Goal: Task Accomplishment & Management: Use online tool/utility

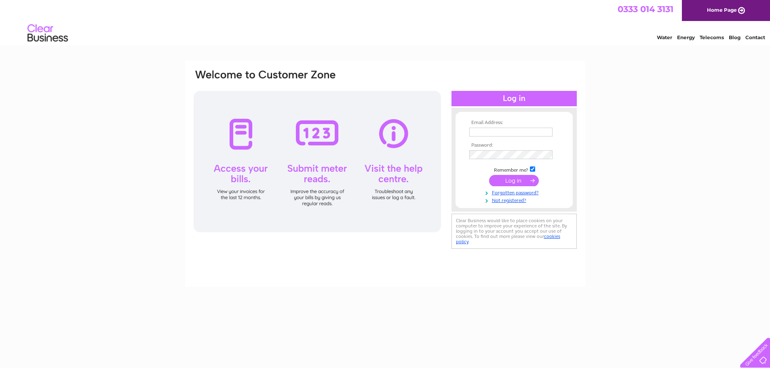
click at [490, 137] on td at bounding box center [514, 132] width 94 height 13
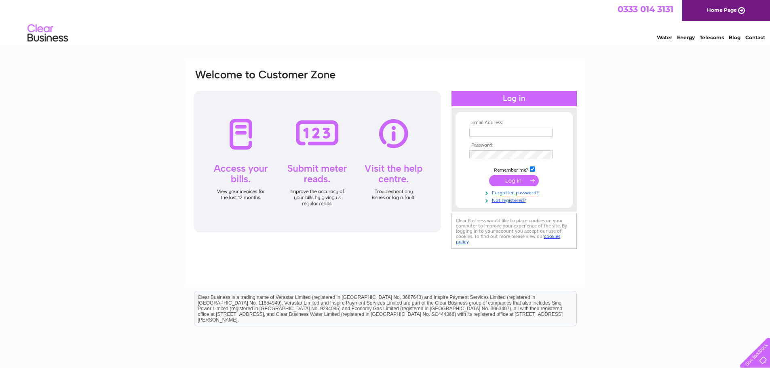
click at [490, 134] on input "text" at bounding box center [510, 132] width 83 height 9
type input "emma.savage@savills.com"
click at [512, 181] on input "submit" at bounding box center [514, 181] width 50 height 11
click at [483, 161] on td at bounding box center [514, 154] width 94 height 13
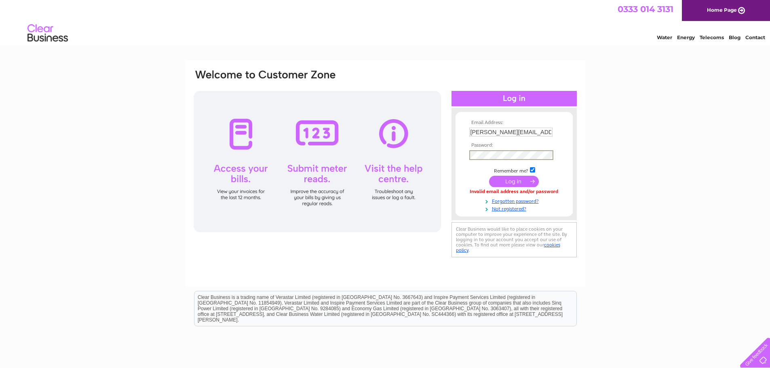
click at [489, 176] on input "submit" at bounding box center [514, 181] width 50 height 11
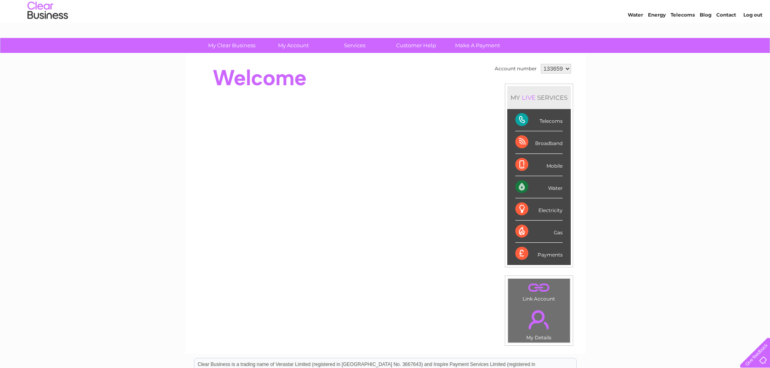
scroll to position [40, 0]
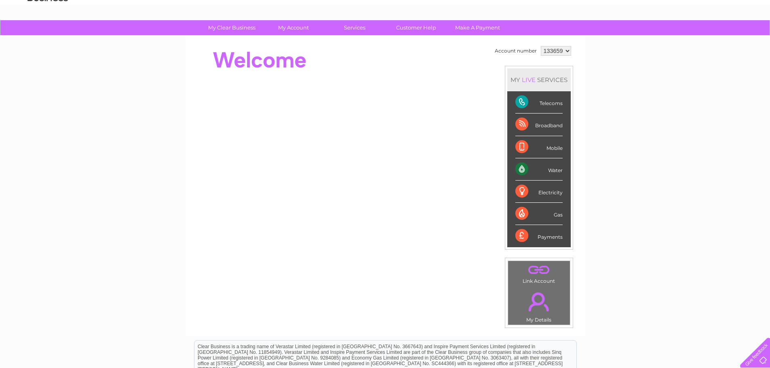
click at [553, 170] on div "Water" at bounding box center [539, 170] width 47 height 22
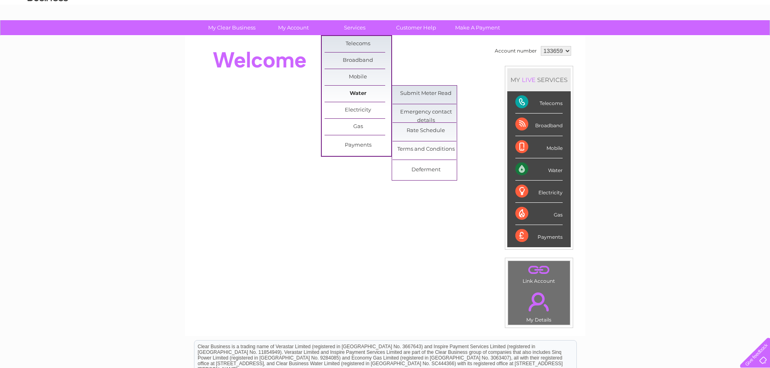
click at [360, 94] on link "Water" at bounding box center [358, 94] width 67 height 16
click at [414, 94] on link "Submit Meter Read" at bounding box center [426, 94] width 67 height 16
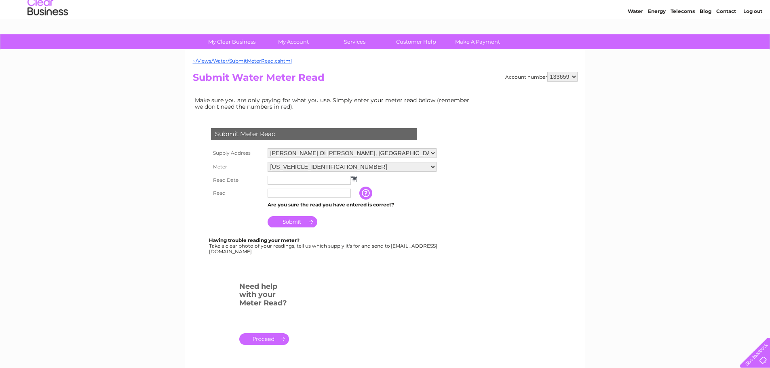
scroll to position [40, 0]
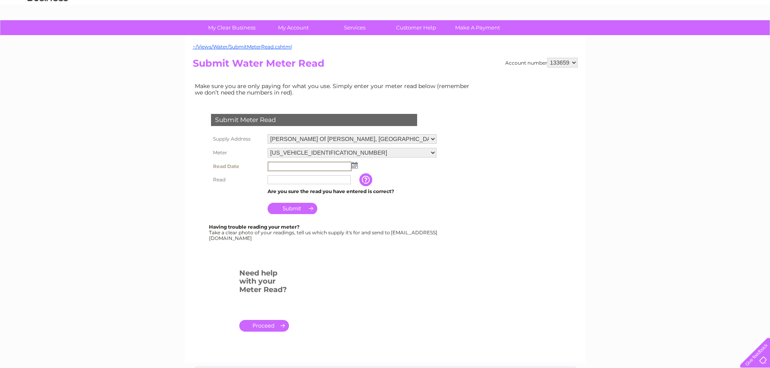
click at [292, 165] on input "text" at bounding box center [310, 167] width 84 height 10
click at [340, 154] on select "06ELSTER18M483385" at bounding box center [352, 153] width 169 height 10
click at [268, 148] on select "06ELSTER18M483385" at bounding box center [352, 153] width 169 height 11
click at [282, 180] on input "text" at bounding box center [310, 180] width 84 height 10
click at [360, 137] on select "Bankhead Of Raith, Kirkcaldy, Fife, KY2 5YF Raith Farming Partnership, Raith Es…" at bounding box center [352, 139] width 169 height 11
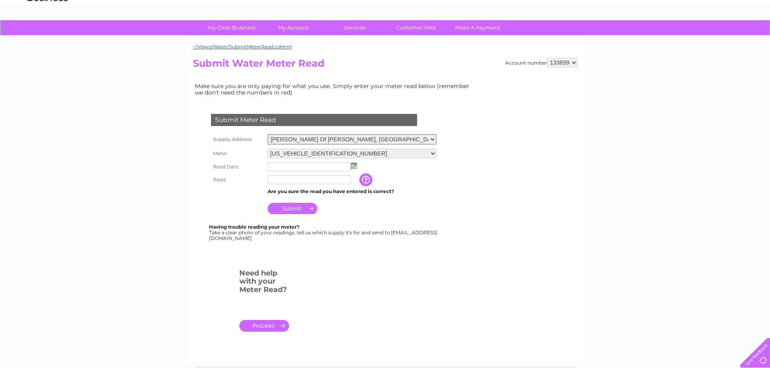
select select "542502"
click at [268, 134] on select "Bankhead Of Raith, Kirkcaldy, Fife, KY2 5YF Raith Farming Partnership, Raith Es…" at bounding box center [352, 139] width 169 height 11
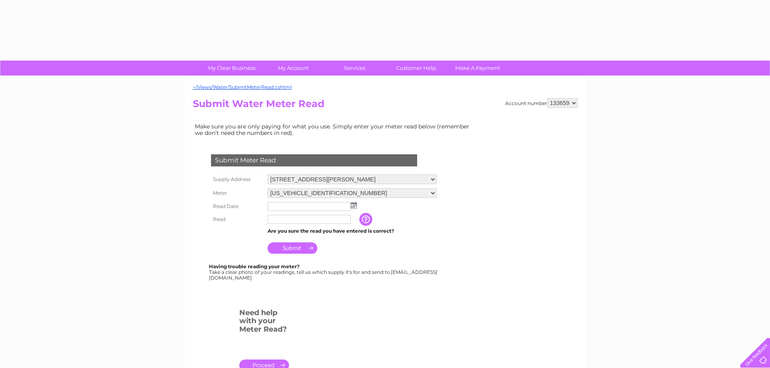
click at [424, 148] on div "Submit Meter Read Supply Address Bankhead Of Raith, Kirkcaldy, Fife, KY2 5YF Ra…" at bounding box center [316, 213] width 246 height 134
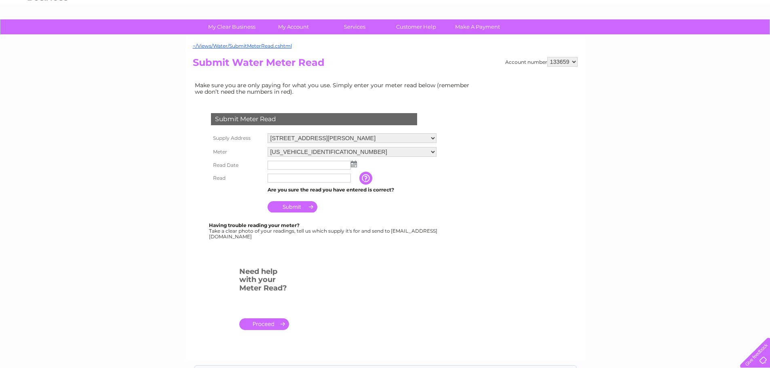
scroll to position [81, 0]
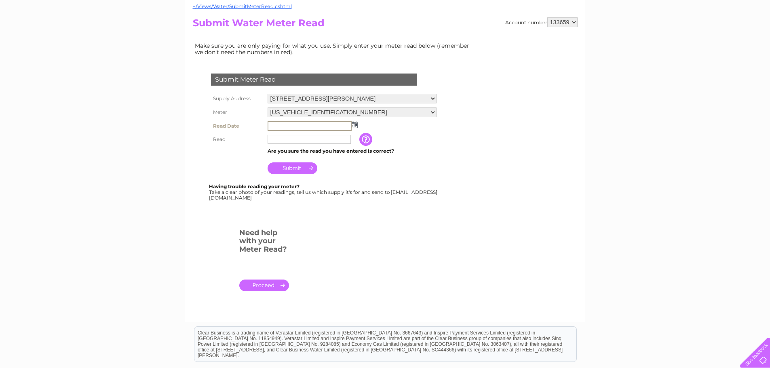
click at [293, 127] on input "text" at bounding box center [310, 126] width 84 height 10
click at [353, 124] on img at bounding box center [355, 125] width 6 height 6
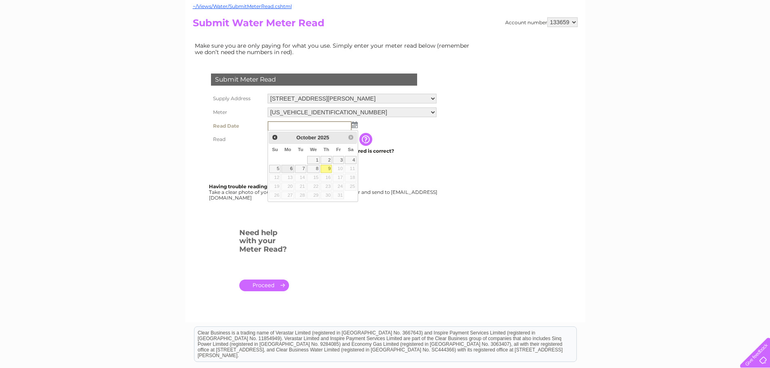
click at [286, 170] on link "6" at bounding box center [287, 169] width 13 height 8
type input "2025/10/06"
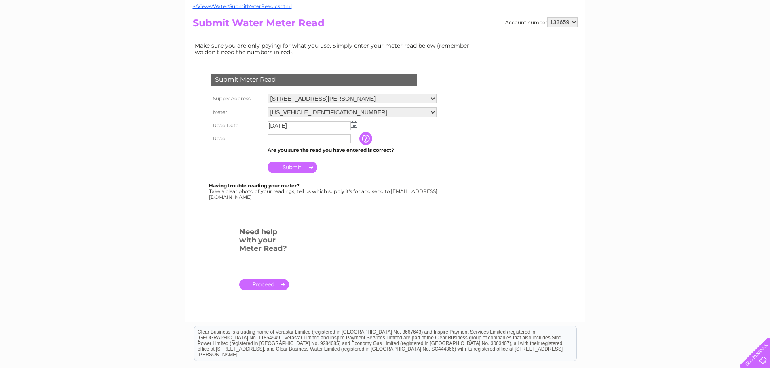
click at [281, 140] on input "text" at bounding box center [309, 138] width 83 height 9
click at [313, 138] on input "23071" at bounding box center [310, 139] width 84 height 10
type input "23071"
click at [368, 141] on input "button" at bounding box center [366, 138] width 15 height 13
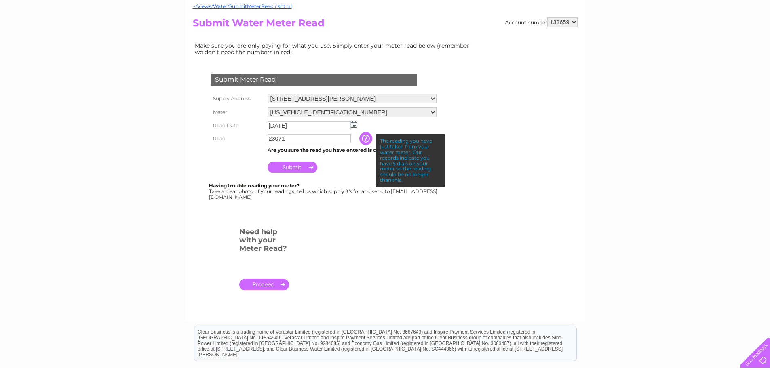
click at [368, 141] on input "button" at bounding box center [366, 138] width 15 height 13
click at [306, 166] on input "Submit" at bounding box center [293, 167] width 50 height 11
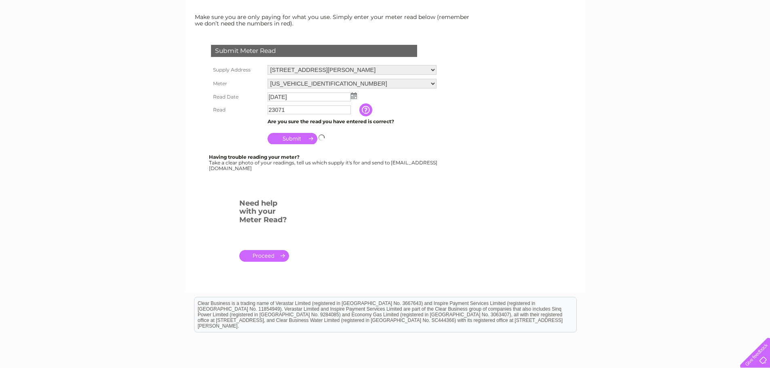
scroll to position [121, 0]
